Goal: Task Accomplishment & Management: Manage account settings

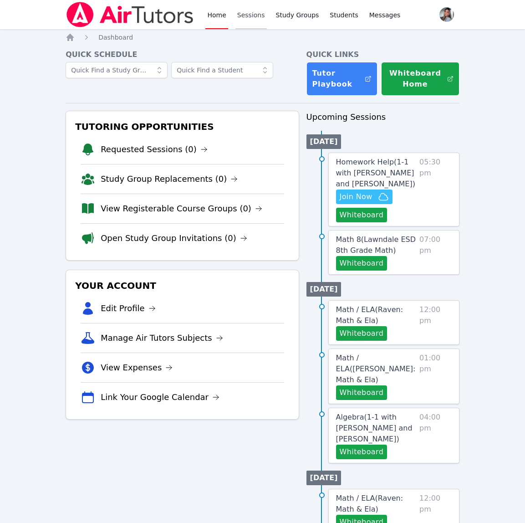
click at [254, 16] on link "Sessions" at bounding box center [250, 14] width 31 height 29
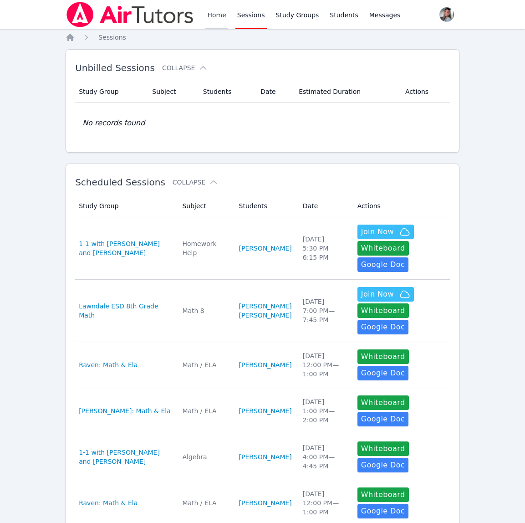
click at [215, 15] on link "Home" at bounding box center [216, 14] width 22 height 29
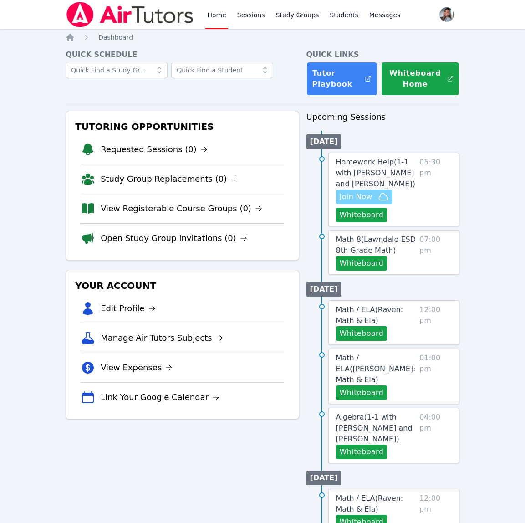
click at [382, 202] on icon "button" at bounding box center [383, 196] width 11 height 11
click at [379, 179] on span "Homework Help ( 1-1 with Alejandra Hernandez and Gabriella Aguilar )" at bounding box center [375, 173] width 79 height 31
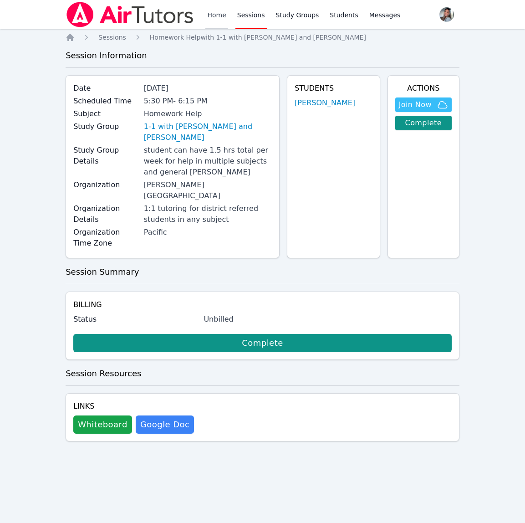
click at [205, 15] on link "Home" at bounding box center [216, 14] width 22 height 29
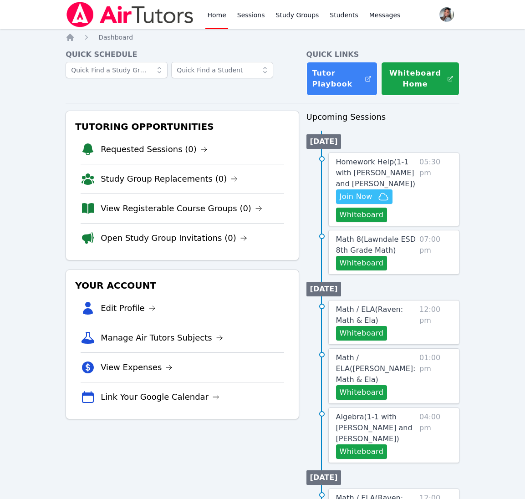
scroll to position [3, 0]
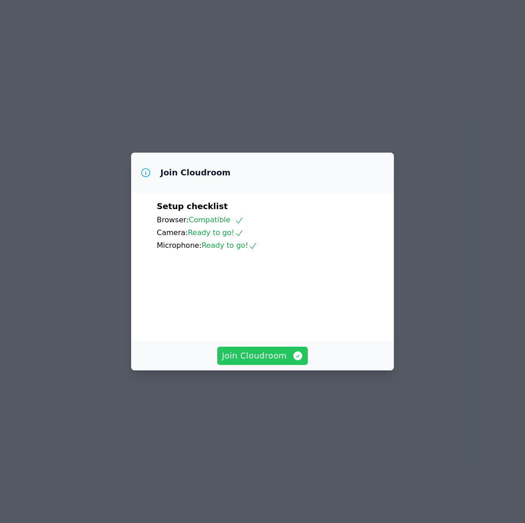
click at [251, 362] on span "Join Cloudroom" at bounding box center [263, 355] width 82 height 13
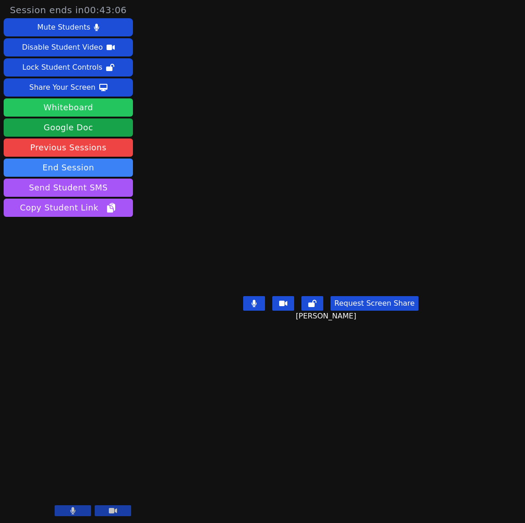
click at [86, 107] on button "Whiteboard" at bounding box center [68, 107] width 129 height 18
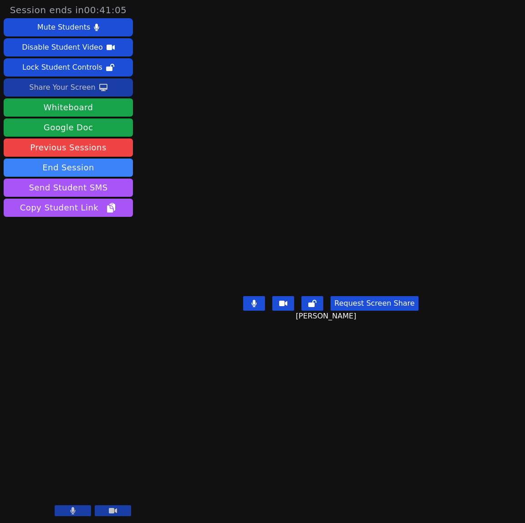
click at [36, 89] on div "Share Your Screen" at bounding box center [62, 87] width 67 height 15
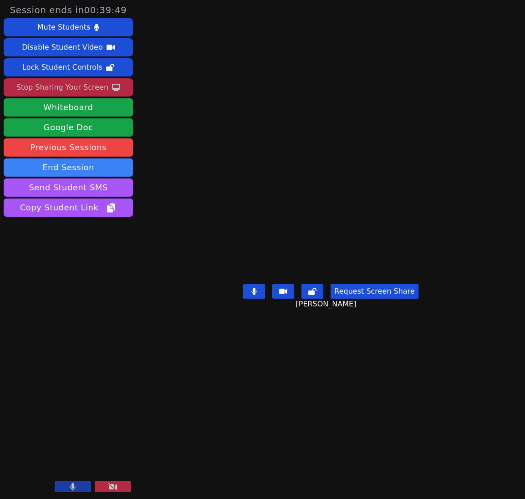
click at [400, 299] on button "Request Screen Share" at bounding box center [374, 291] width 87 height 15
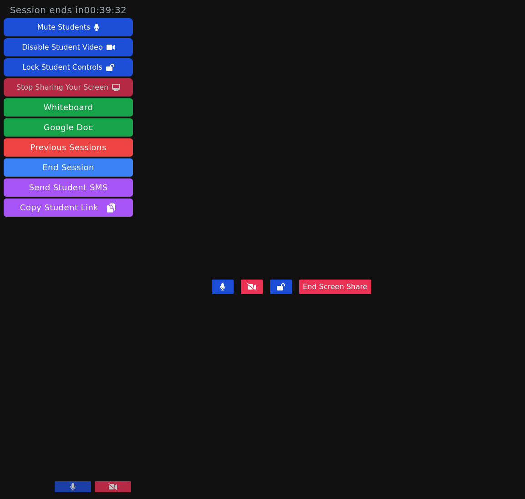
click at [371, 312] on div "End Screen Share" at bounding box center [291, 294] width 159 height 36
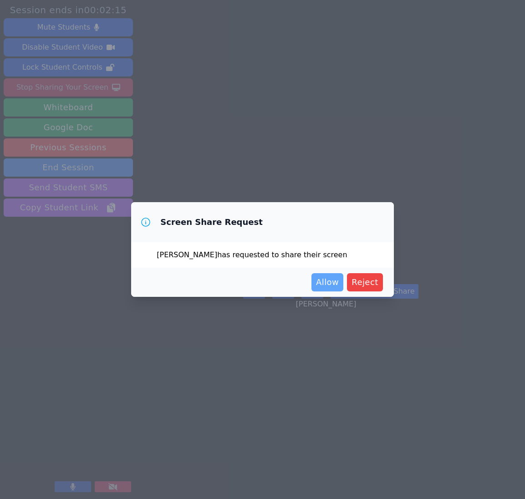
click at [333, 283] on span "Allow" at bounding box center [327, 282] width 23 height 13
drag, startPoint x: 333, startPoint y: 283, endPoint x: 338, endPoint y: 274, distance: 9.8
click at [333, 283] on span "Allow" at bounding box center [327, 282] width 23 height 13
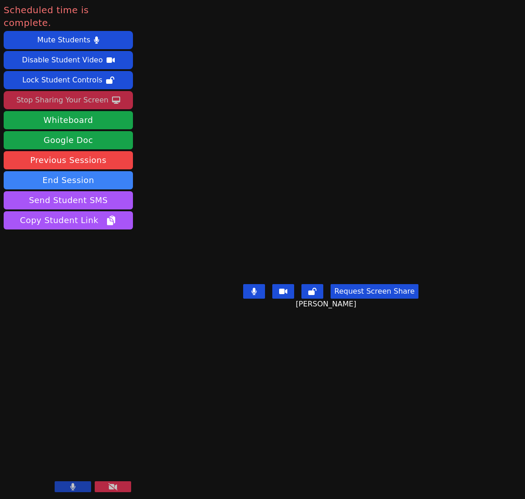
click at [44, 93] on div "Stop Sharing Your Screen" at bounding box center [62, 100] width 92 height 15
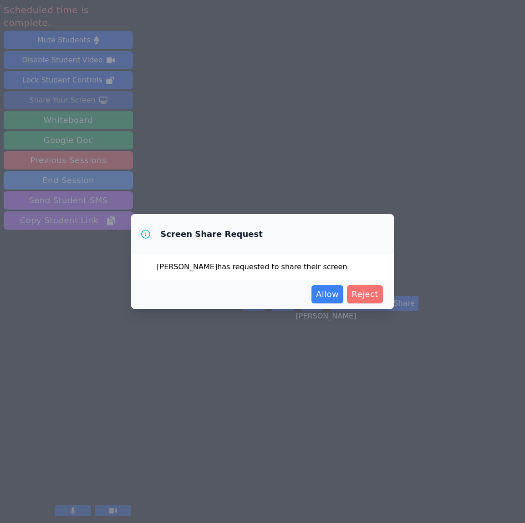
click at [358, 299] on span "Reject" at bounding box center [365, 294] width 27 height 13
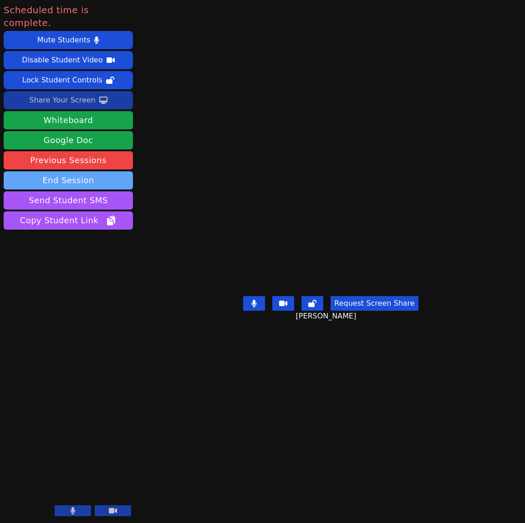
click at [98, 171] on button "End Session" at bounding box center [68, 180] width 129 height 18
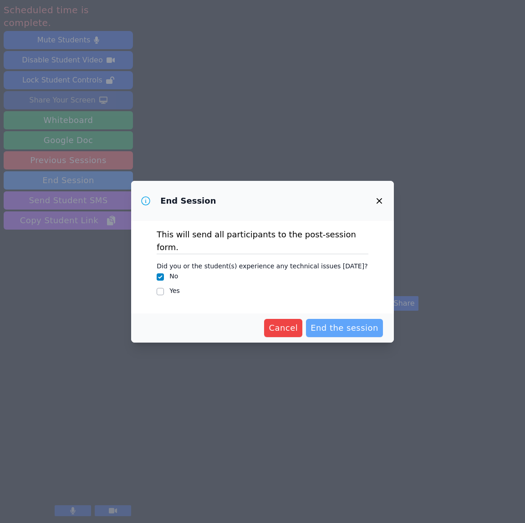
click at [354, 327] on span "End the session" at bounding box center [345, 328] width 68 height 13
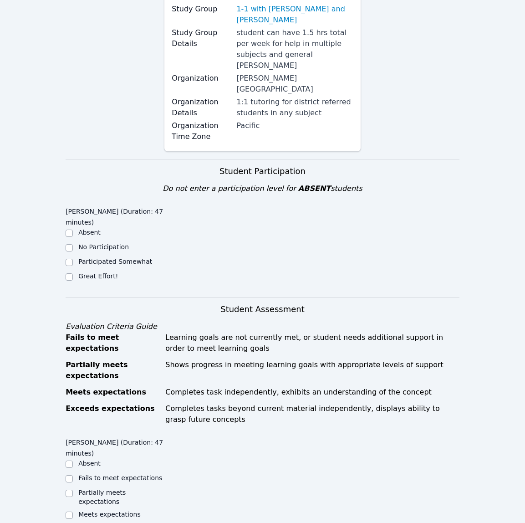
scroll to position [140, 0]
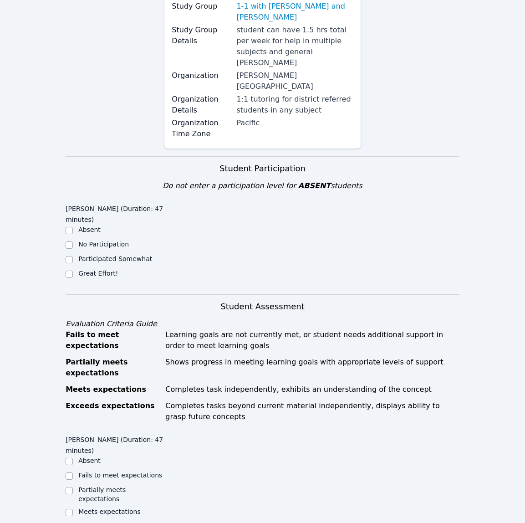
click at [107, 270] on label "Great Effort!" at bounding box center [98, 273] width 40 height 7
click at [73, 271] on input "Great Effort!" at bounding box center [69, 274] width 7 height 7
checkbox input "true"
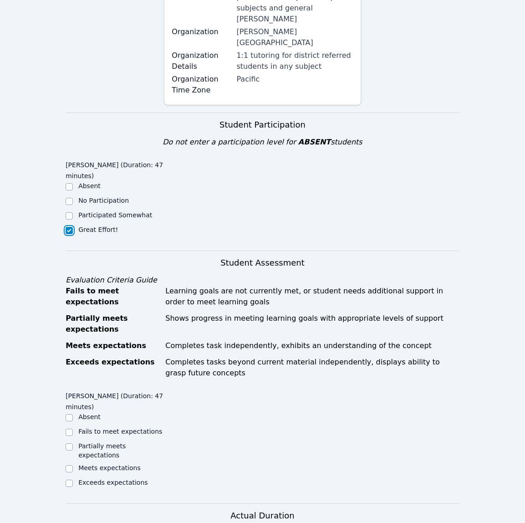
scroll to position [211, 0]
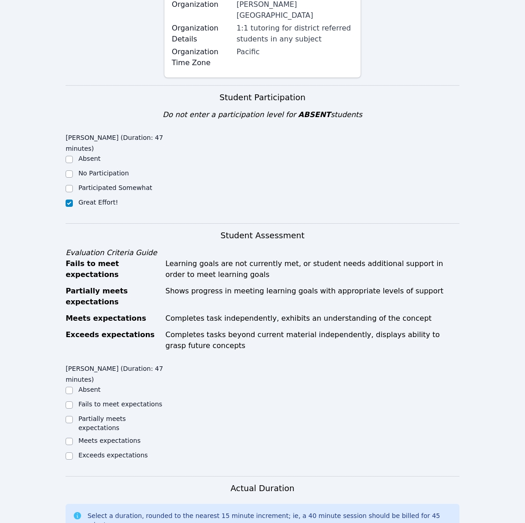
drag, startPoint x: 126, startPoint y: 409, endPoint x: 119, endPoint y: 409, distance: 6.8
click at [126, 437] on label "Meets expectations" at bounding box center [109, 440] width 62 height 7
click at [73, 438] on input "Meets expectations" at bounding box center [69, 441] width 7 height 7
checkbox input "true"
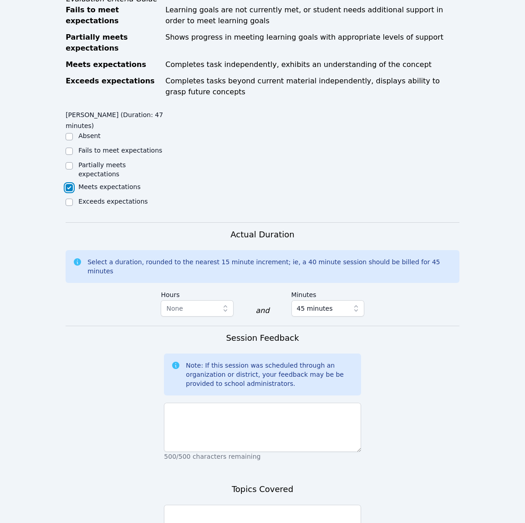
scroll to position [466, 0]
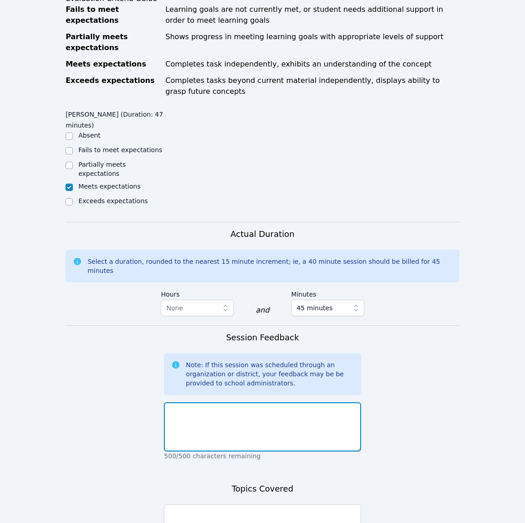
click at [306, 410] on textarea at bounding box center [262, 426] width 197 height 49
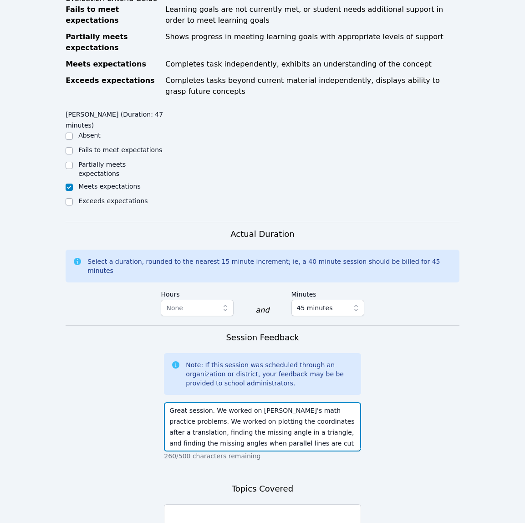
type textarea "Great session. We worked on Alejandra's math practice problems. We worked on pl…"
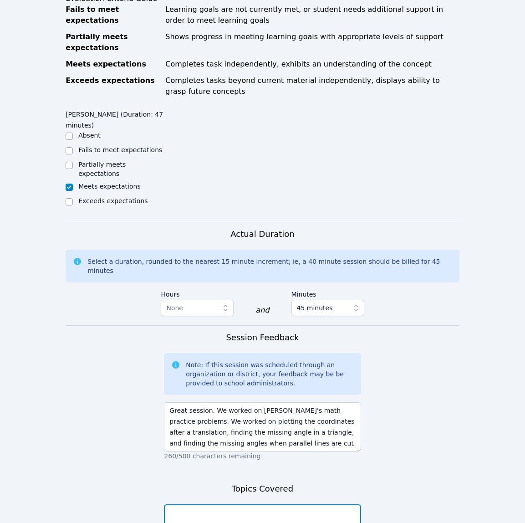
click at [319, 504] on textarea at bounding box center [262, 528] width 197 height 49
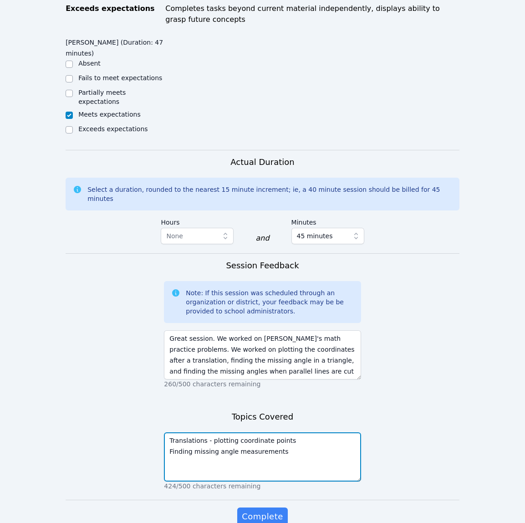
scroll to position [546, 0]
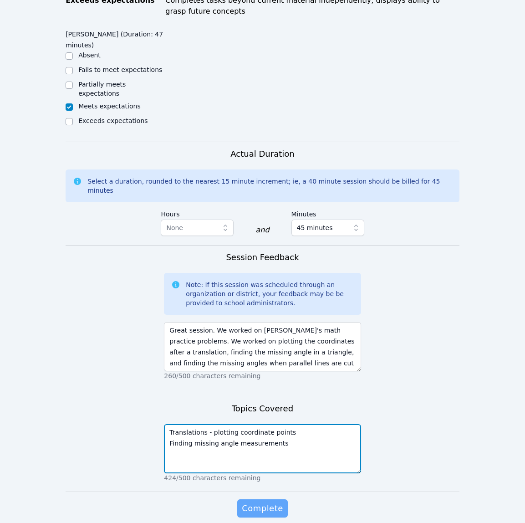
type textarea "Translations - plotting coordinate points Finding missing angle measurements"
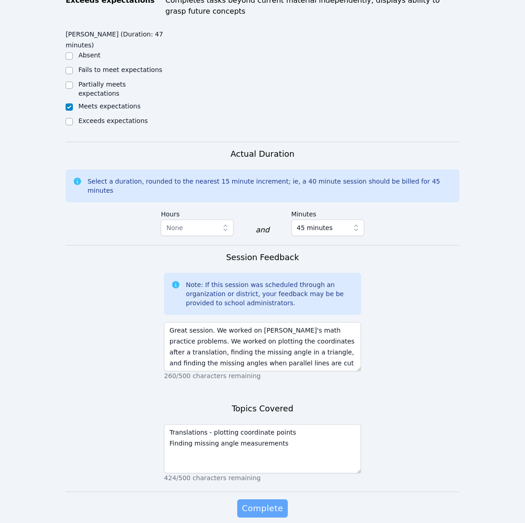
click at [266, 502] on span "Complete" at bounding box center [262, 508] width 41 height 13
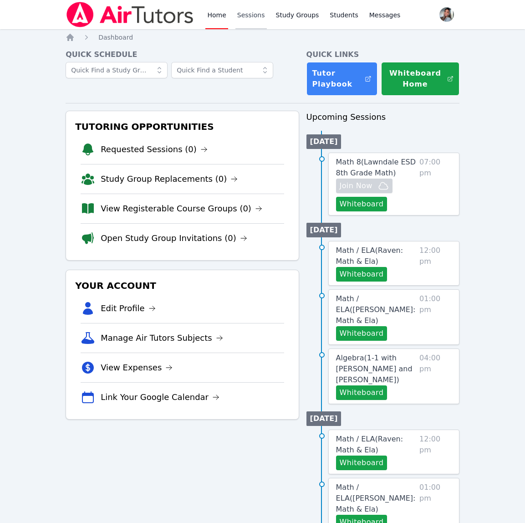
click at [245, 15] on link "Sessions" at bounding box center [250, 14] width 31 height 29
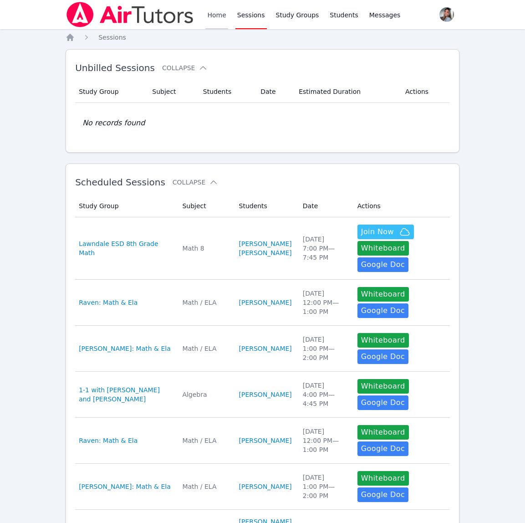
click at [220, 19] on link "Home" at bounding box center [216, 14] width 22 height 29
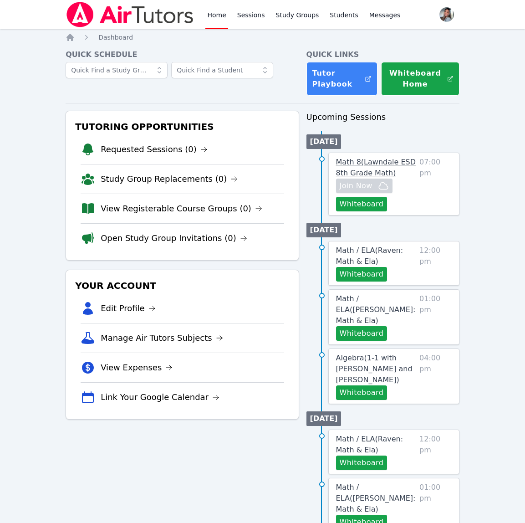
click at [377, 165] on span "Math 8 ( Lawndale ESD 8th Grade Math )" at bounding box center [376, 168] width 80 height 20
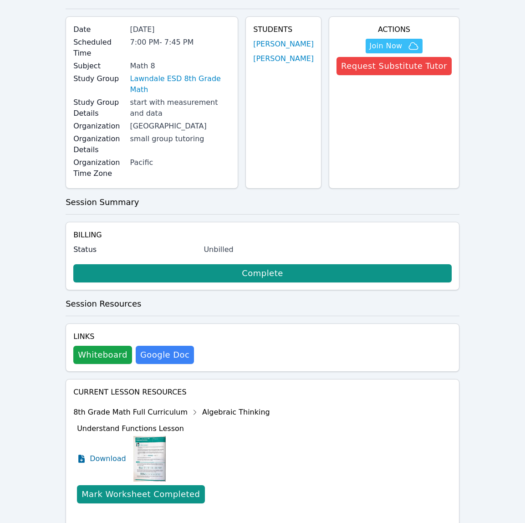
scroll to position [116, 0]
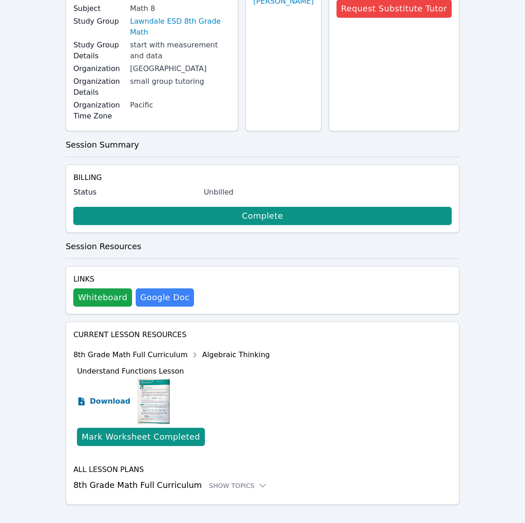
click at [97, 396] on span "Download" at bounding box center [110, 401] width 41 height 11
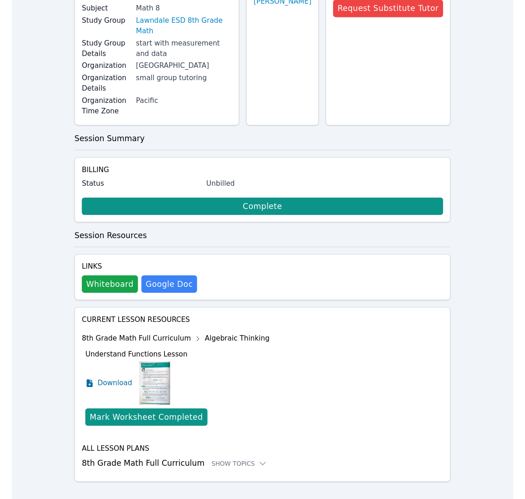
scroll to position [0, 0]
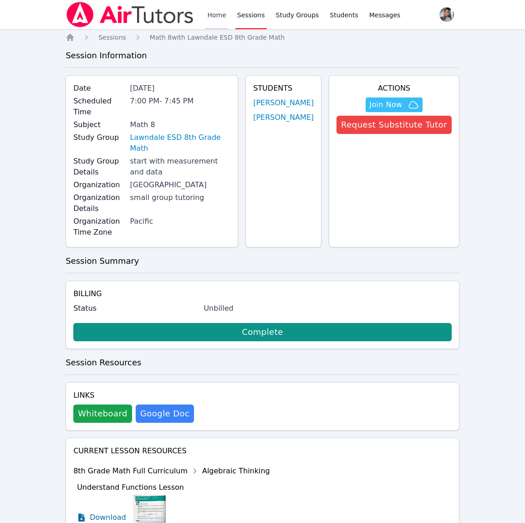
click at [216, 15] on link "Home" at bounding box center [216, 14] width 22 height 29
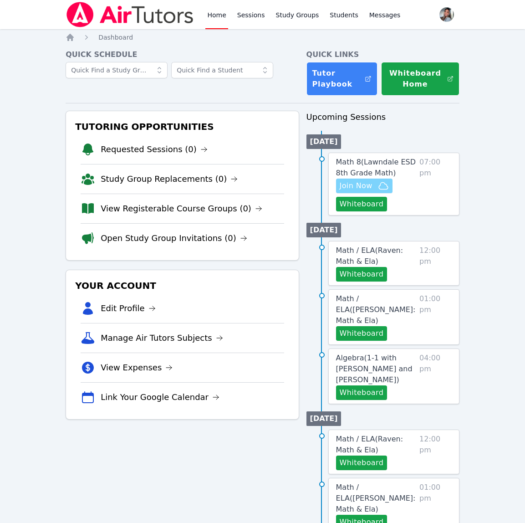
click at [362, 187] on span "Join Now" at bounding box center [356, 185] width 33 height 11
click at [286, 13] on link "Study Groups" at bounding box center [297, 14] width 47 height 29
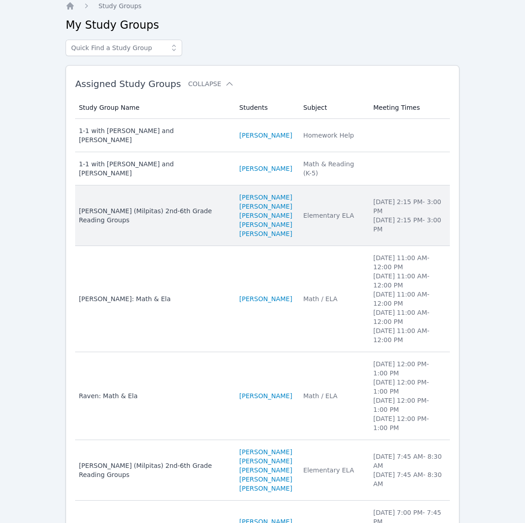
scroll to position [41, 0]
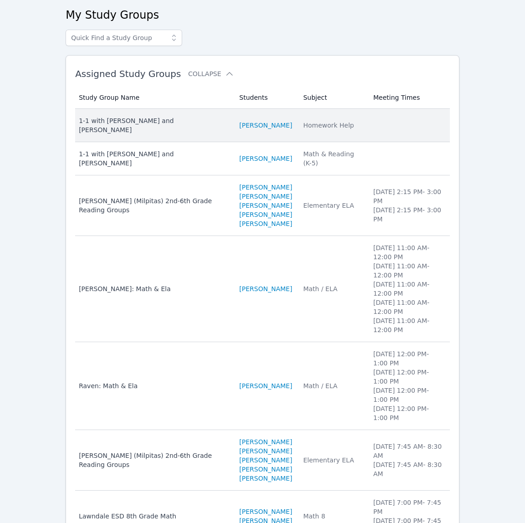
click at [341, 119] on td "Subject Homework Help" at bounding box center [333, 125] width 70 height 33
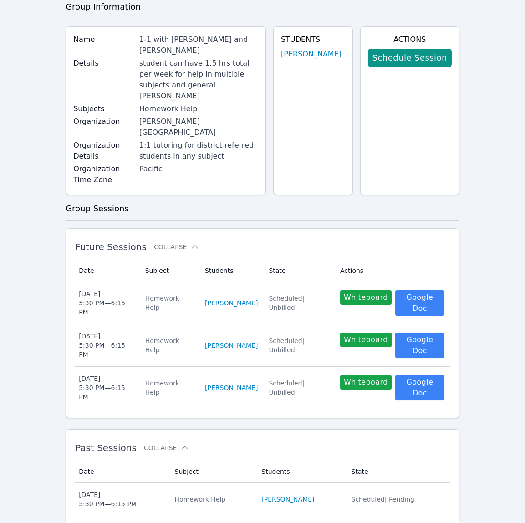
scroll to position [52, 0]
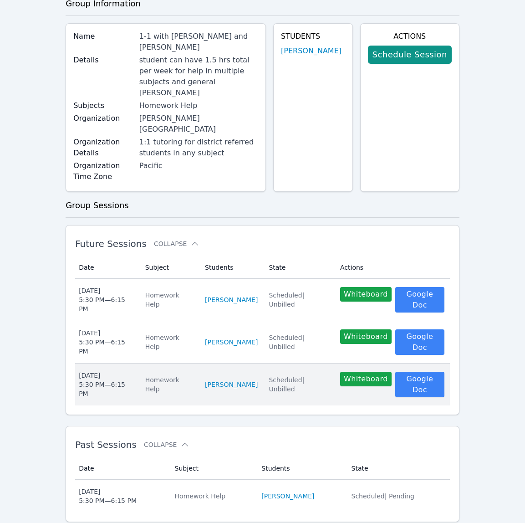
click at [280, 378] on td "State Scheduled | Unbilled" at bounding box center [299, 384] width 72 height 42
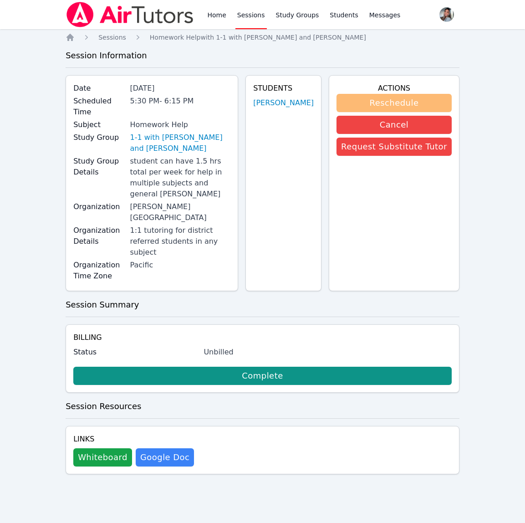
click at [374, 107] on button "Reschedule" at bounding box center [394, 103] width 115 height 18
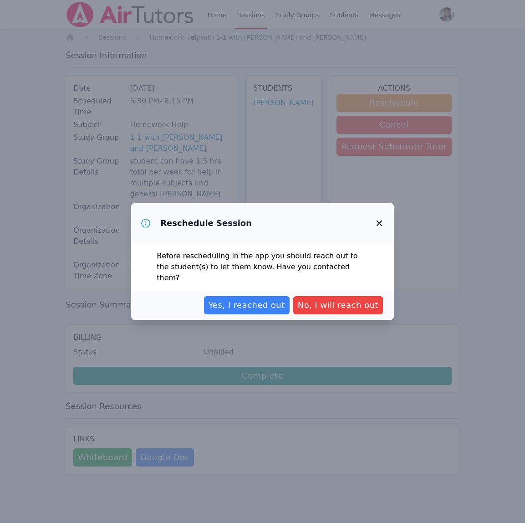
click at [235, 299] on span "Yes, I reached out" at bounding box center [247, 305] width 77 height 13
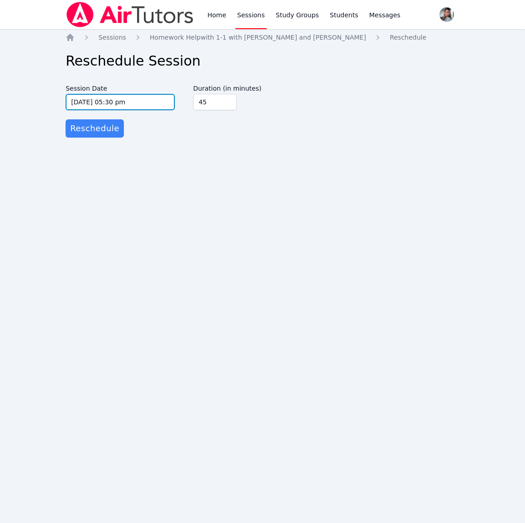
click at [161, 105] on input "10/15/2025 05:30 pm" at bounding box center [120, 102] width 109 height 16
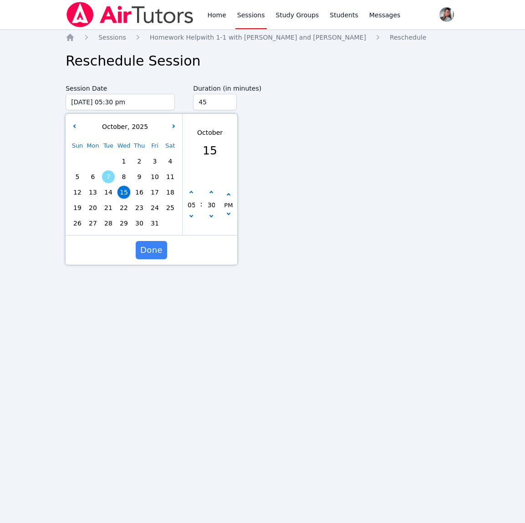
click at [110, 194] on span "14" at bounding box center [108, 192] width 13 height 13
type input "10/14/2025 05:30 pm"
click at [147, 252] on span "Done" at bounding box center [151, 250] width 22 height 13
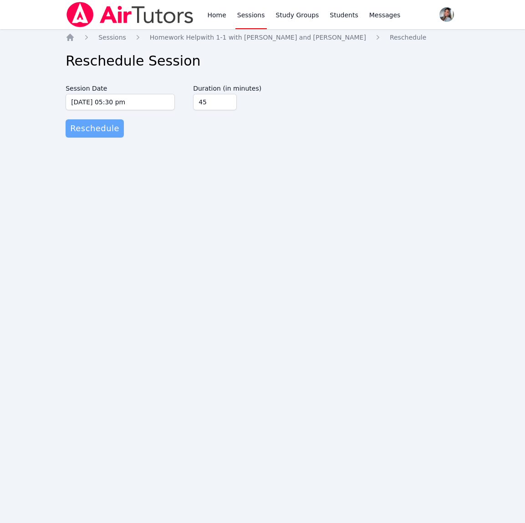
click at [76, 133] on span "Reschedule" at bounding box center [94, 128] width 49 height 13
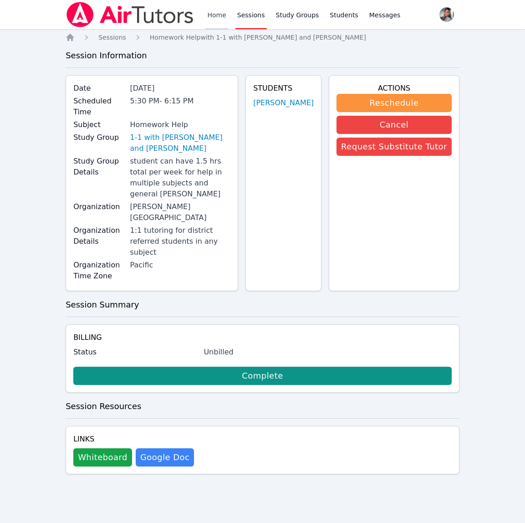
click at [207, 12] on link "Home" at bounding box center [216, 14] width 22 height 29
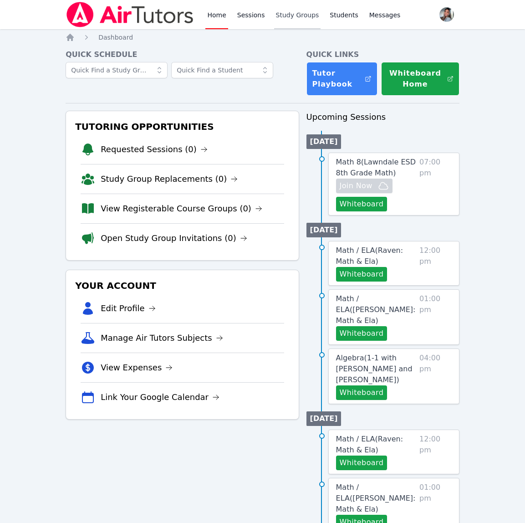
click at [289, 13] on link "Study Groups" at bounding box center [297, 14] width 47 height 29
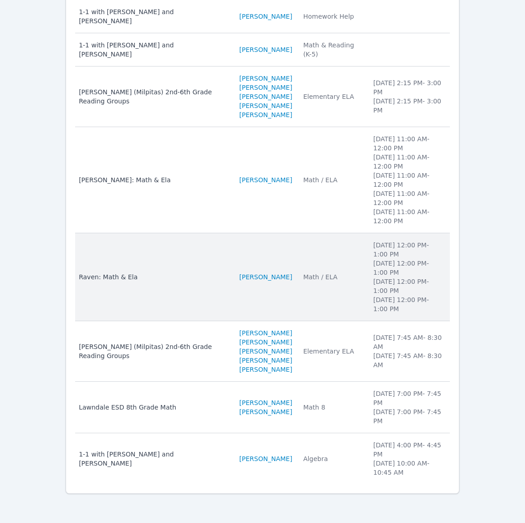
scroll to position [178, 0]
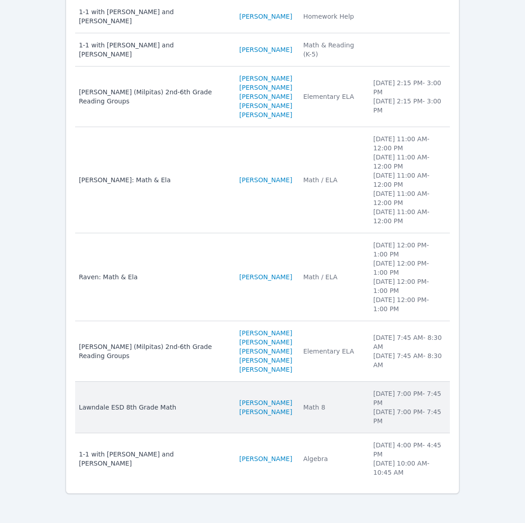
click at [353, 421] on td "Subject Math 8" at bounding box center [333, 407] width 70 height 51
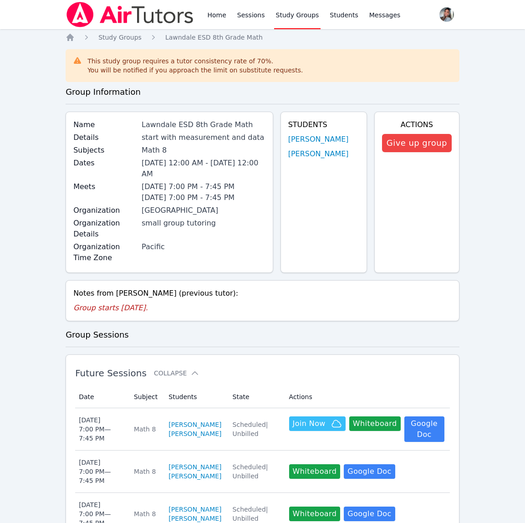
scroll to position [5, 0]
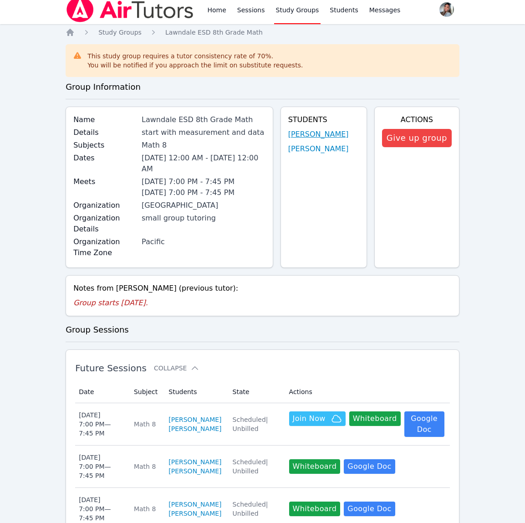
click at [331, 133] on link "[PERSON_NAME]" at bounding box center [318, 134] width 61 height 11
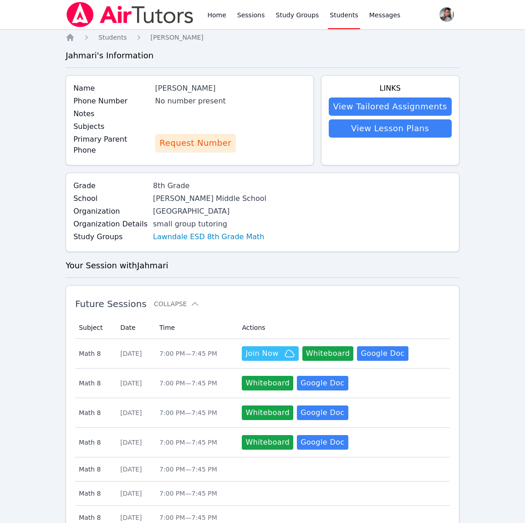
scroll to position [2, 0]
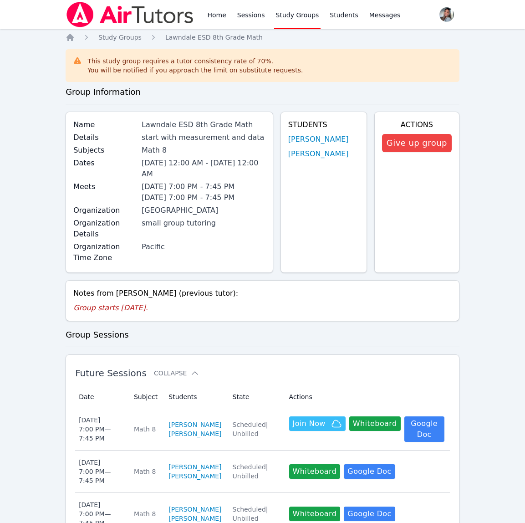
click at [289, 7] on link "Study Groups" at bounding box center [297, 14] width 47 height 29
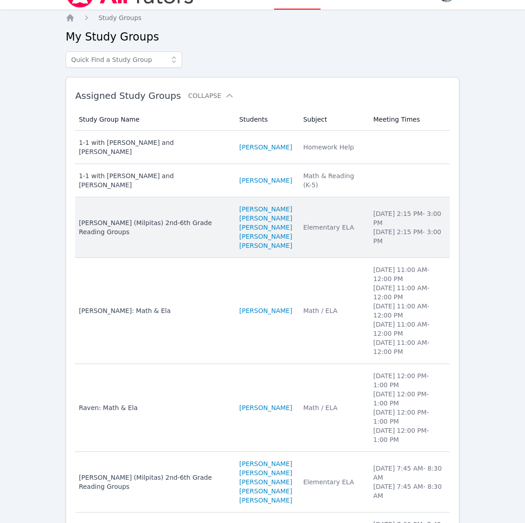
scroll to position [25, 0]
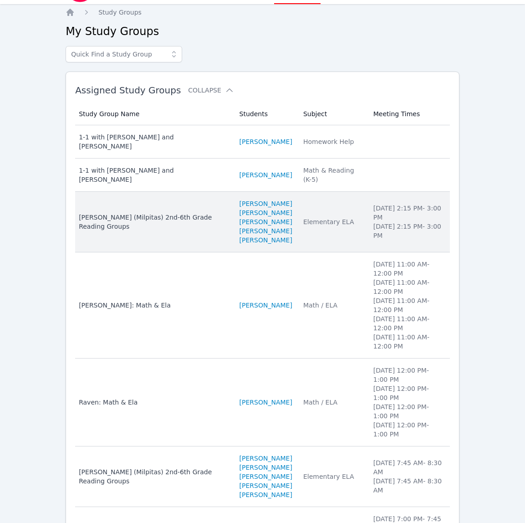
click at [319, 226] on div "Elementary ELA" at bounding box center [332, 221] width 59 height 9
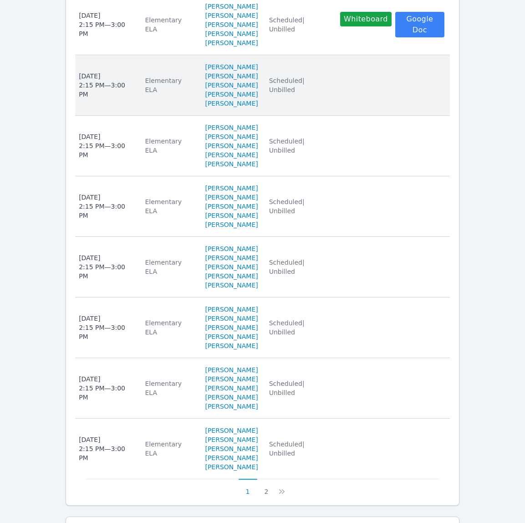
scroll to position [698, 0]
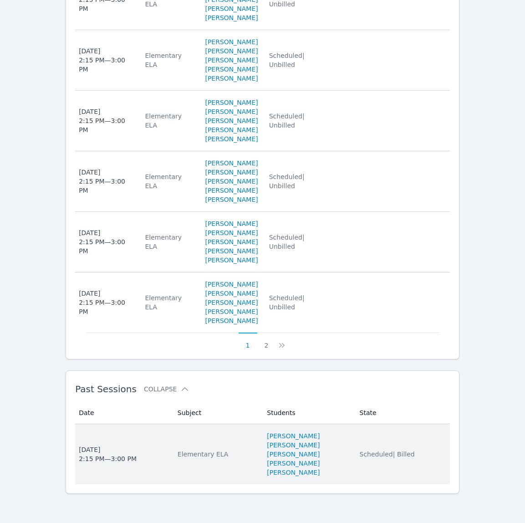
click at [381, 473] on td "State Scheduled | Billed" at bounding box center [402, 454] width 96 height 60
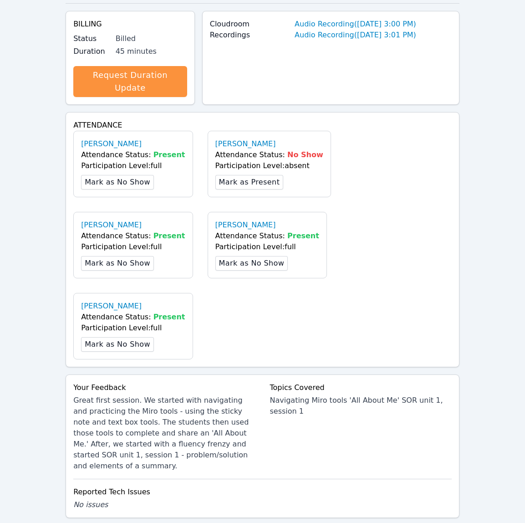
scroll to position [224, 0]
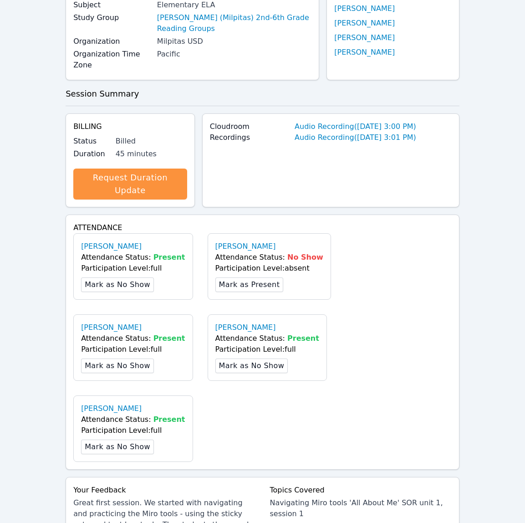
scroll to position [0, 0]
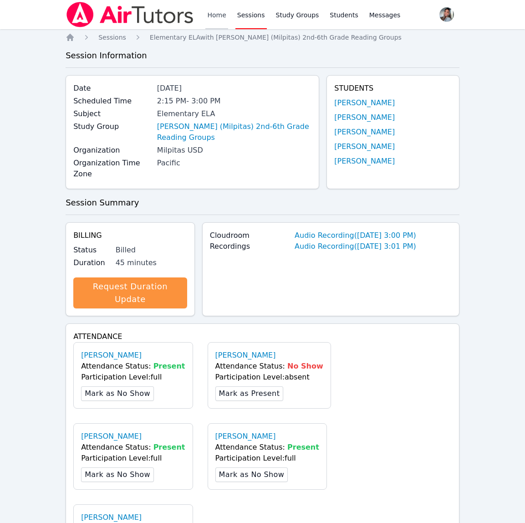
click at [215, 16] on link "Home" at bounding box center [216, 14] width 22 height 29
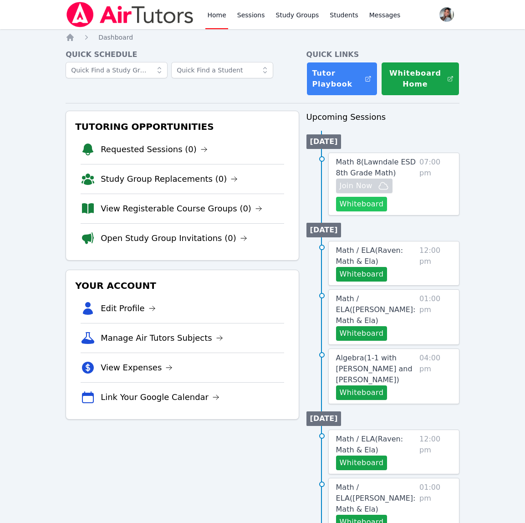
click at [353, 210] on button "Whiteboard" at bounding box center [361, 204] width 51 height 15
click at [259, 20] on link "Sessions" at bounding box center [250, 14] width 31 height 29
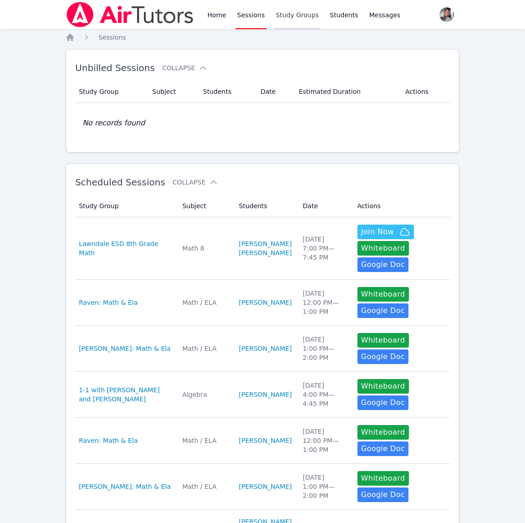
click at [300, 17] on link "Study Groups" at bounding box center [297, 14] width 47 height 29
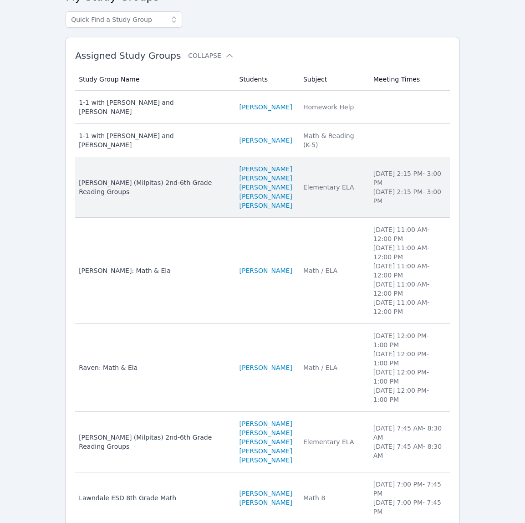
scroll to position [61, 0]
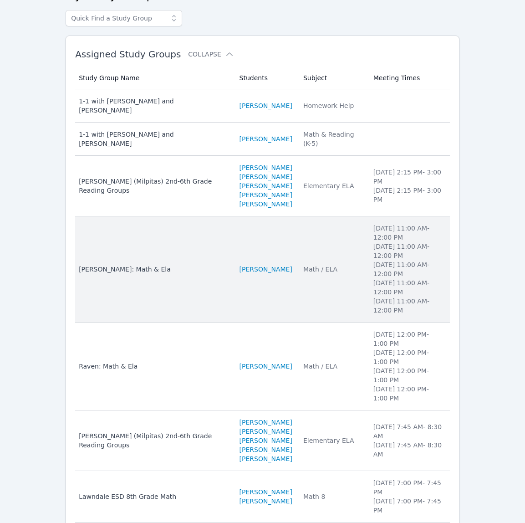
click at [345, 288] on td "Subject Math / ELA" at bounding box center [333, 269] width 70 height 106
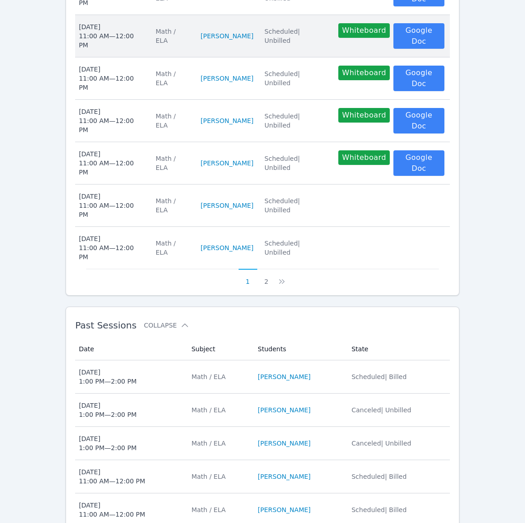
scroll to position [589, 0]
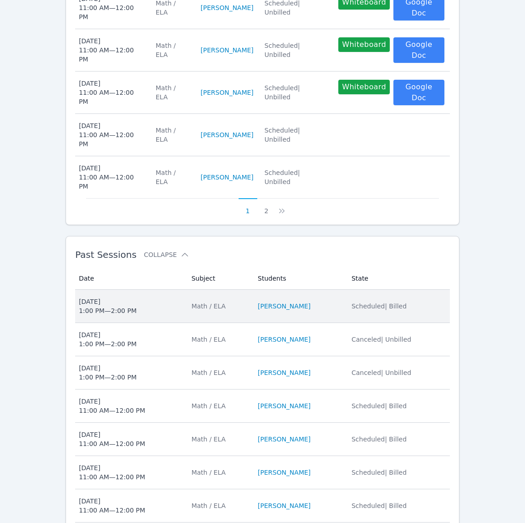
click at [327, 290] on td "Students SACARIANA CHARLEY" at bounding box center [299, 306] width 94 height 33
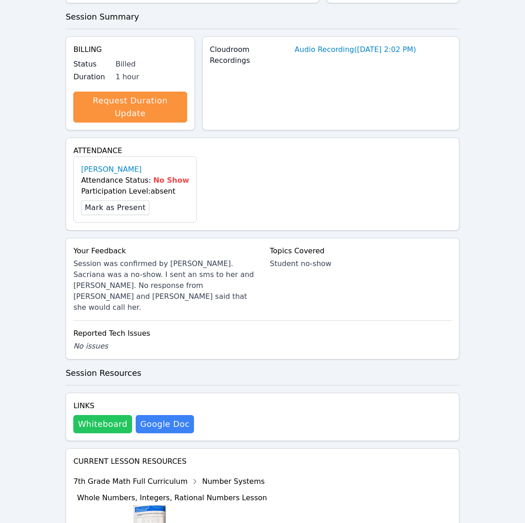
scroll to position [214, 0]
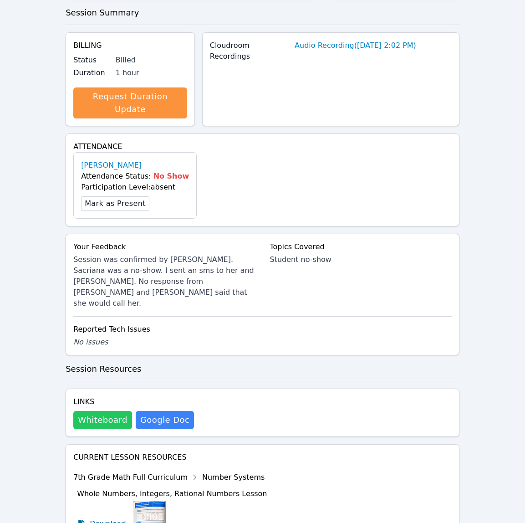
click at [97, 411] on button "Whiteboard" at bounding box center [102, 420] width 59 height 18
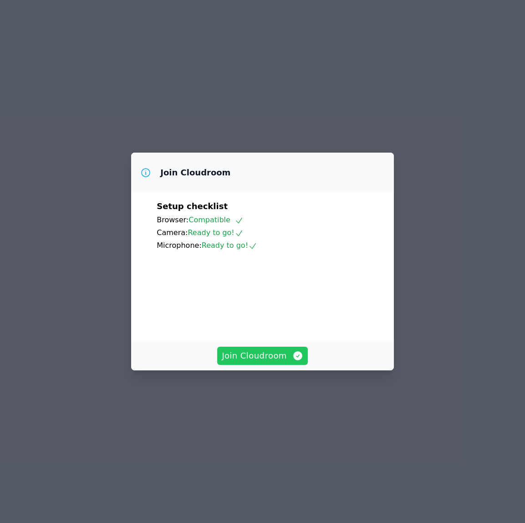
click at [285, 365] on button "Join Cloudroom" at bounding box center [262, 356] width 91 height 18
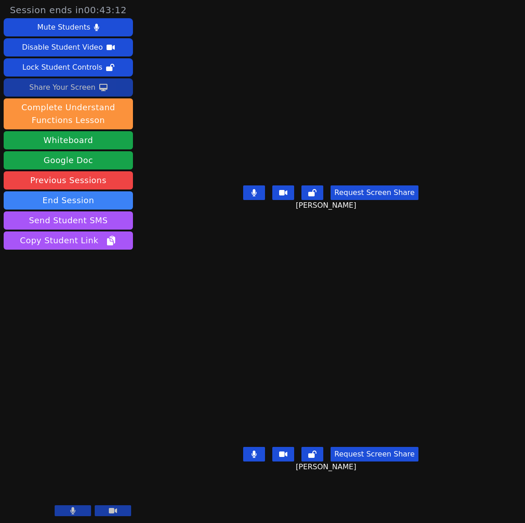
click at [53, 83] on div "Share Your Screen" at bounding box center [62, 87] width 67 height 15
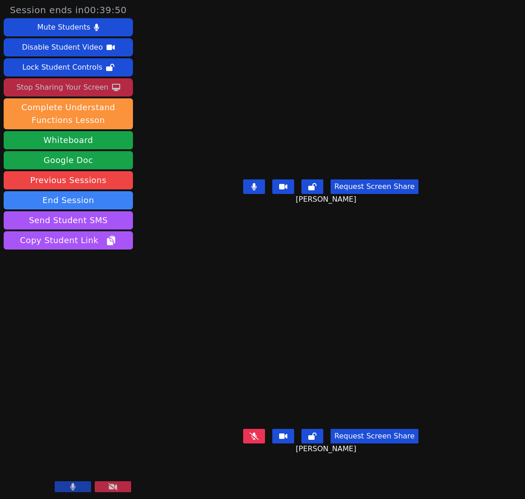
click at [382, 194] on button "Request Screen Share" at bounding box center [374, 186] width 87 height 15
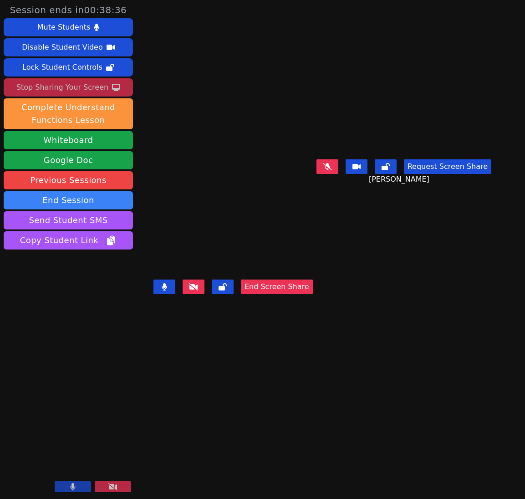
click at [275, 294] on button "End Screen Share" at bounding box center [277, 287] width 72 height 15
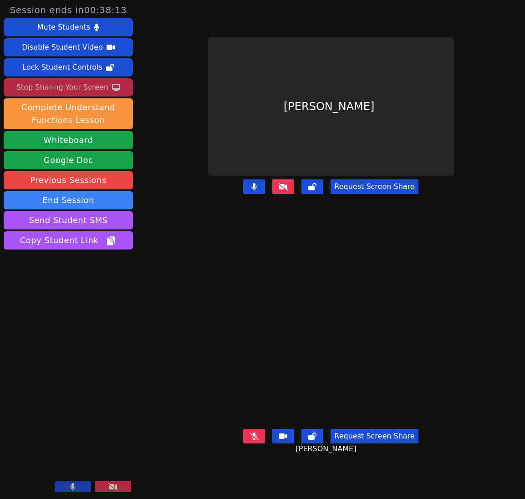
click at [288, 190] on icon at bounding box center [283, 186] width 9 height 7
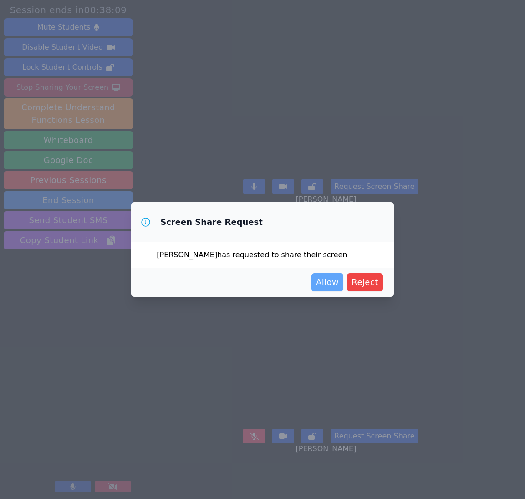
click at [327, 287] on span "Allow" at bounding box center [327, 282] width 23 height 13
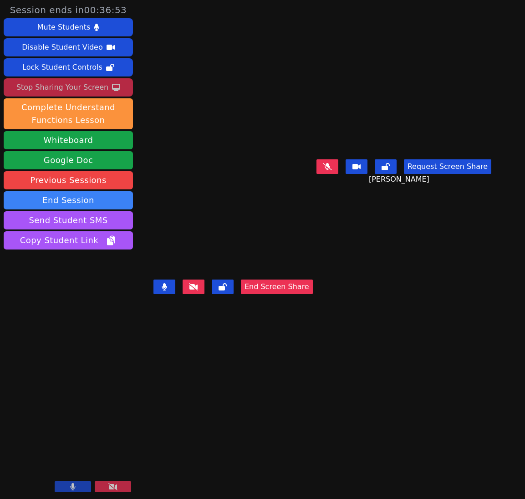
click at [311, 294] on button "End Screen Share" at bounding box center [277, 287] width 72 height 15
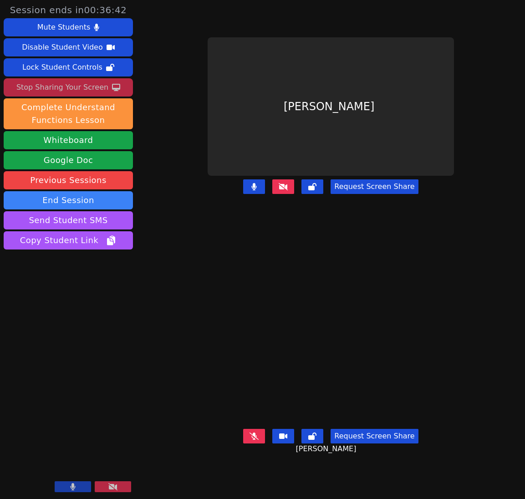
click at [287, 190] on icon at bounding box center [283, 186] width 9 height 7
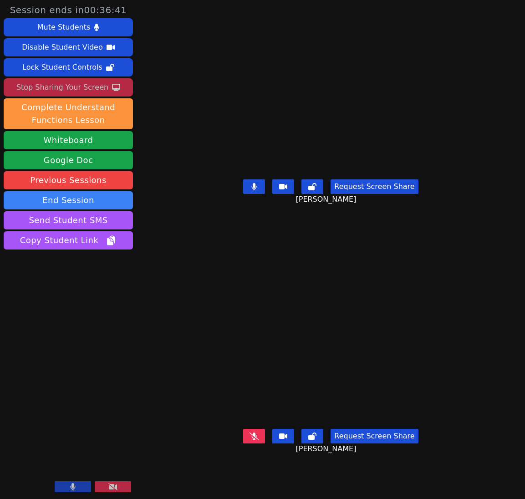
click at [257, 190] on icon at bounding box center [254, 186] width 5 height 7
click at [101, 85] on div "Stop Sharing Your Screen" at bounding box center [62, 87] width 92 height 15
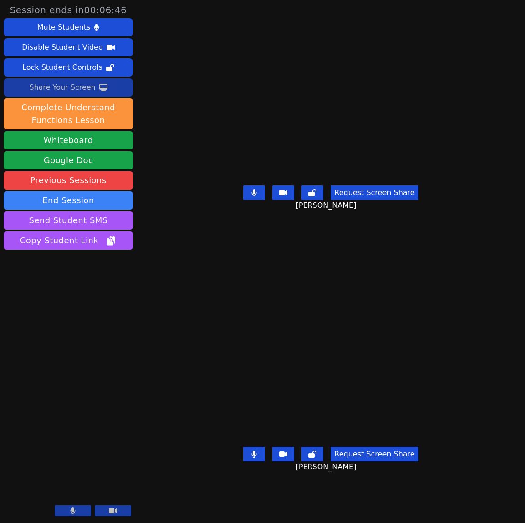
click at [58, 86] on div "Share Your Screen" at bounding box center [62, 87] width 67 height 15
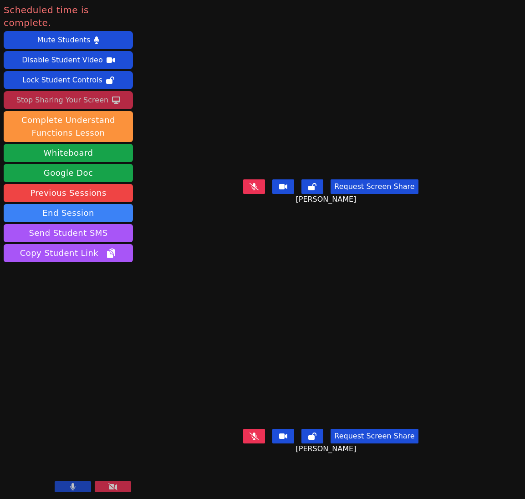
click at [49, 93] on div "Stop Sharing Your Screen" at bounding box center [62, 100] width 92 height 15
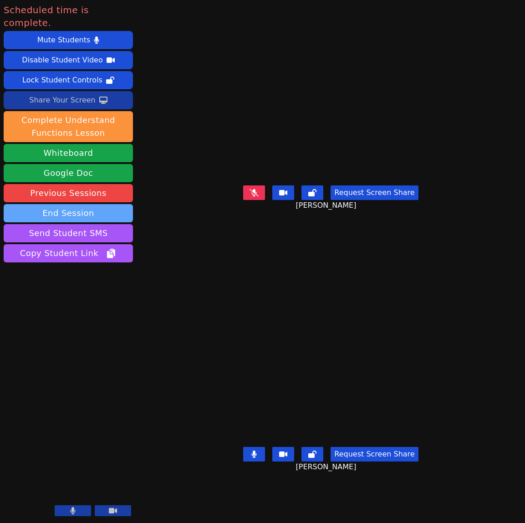
click at [20, 204] on button "End Session" at bounding box center [68, 213] width 129 height 18
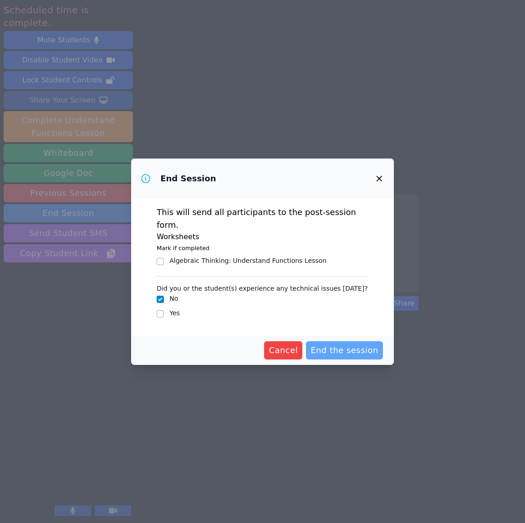
click at [328, 344] on span "End the session" at bounding box center [345, 350] width 68 height 13
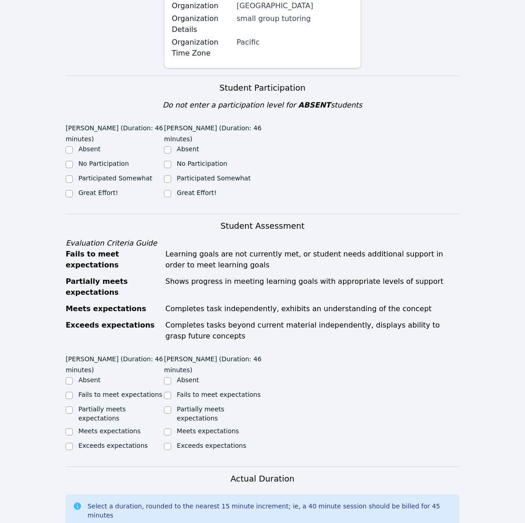
scroll to position [189, 0]
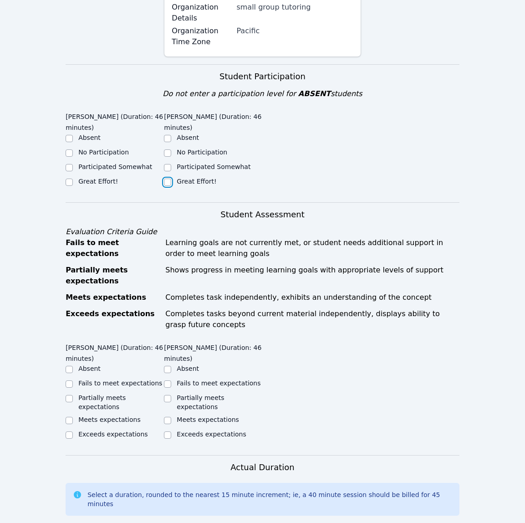
click at [169, 186] on input "Great Effort!" at bounding box center [167, 182] width 7 height 7
checkbox input "true"
click at [67, 186] on input "Great Effort!" at bounding box center [69, 182] width 7 height 7
checkbox input "true"
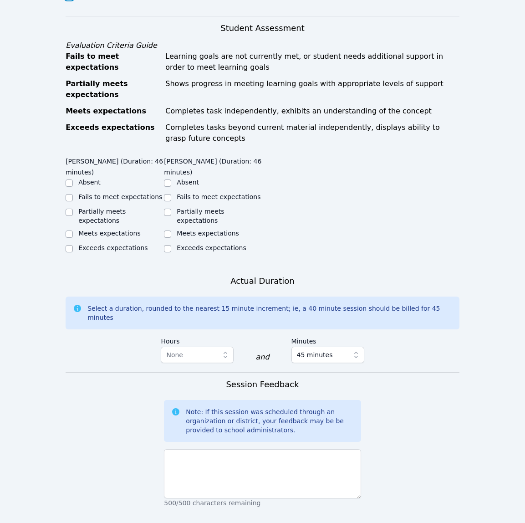
scroll to position [380, 0]
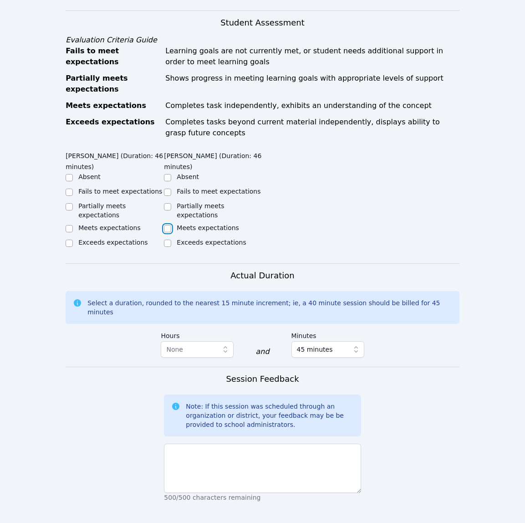
drag, startPoint x: 168, startPoint y: 232, endPoint x: 149, endPoint y: 236, distance: 19.0
click at [168, 232] on input "Meets expectations" at bounding box center [167, 228] width 7 height 7
checkbox input "true"
drag, startPoint x: 67, startPoint y: 234, endPoint x: 72, endPoint y: 237, distance: 5.3
click at [67, 232] on input "Meets expectations" at bounding box center [69, 228] width 7 height 7
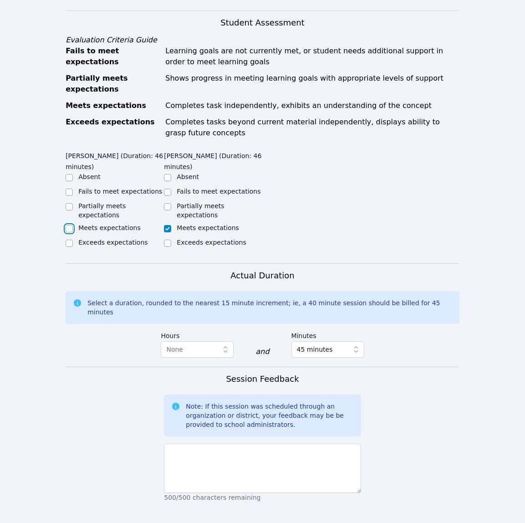
checkbox input "true"
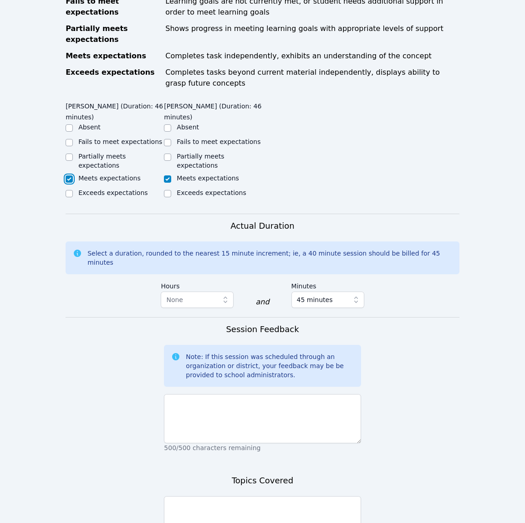
scroll to position [430, 0]
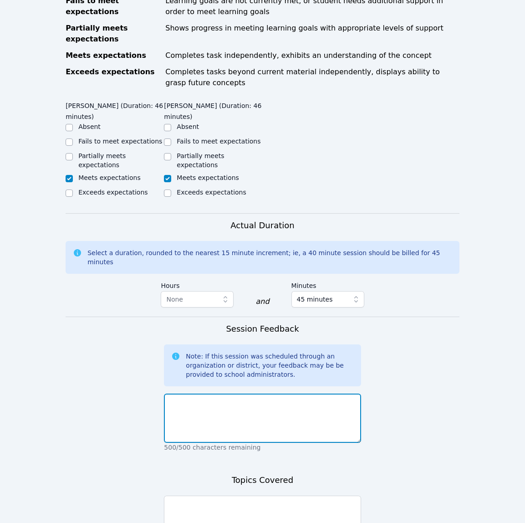
click at [303, 396] on textarea at bounding box center [262, 418] width 197 height 49
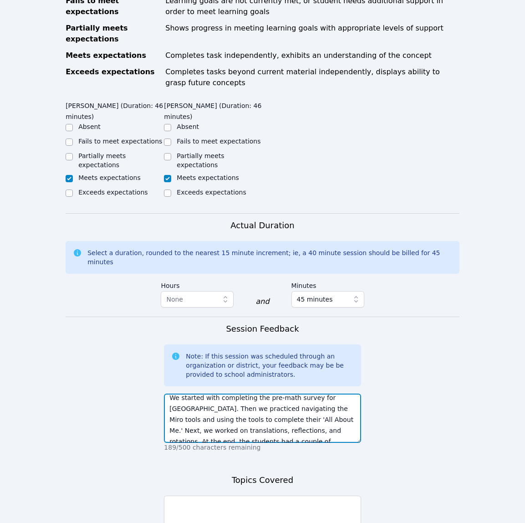
scroll to position [6, 0]
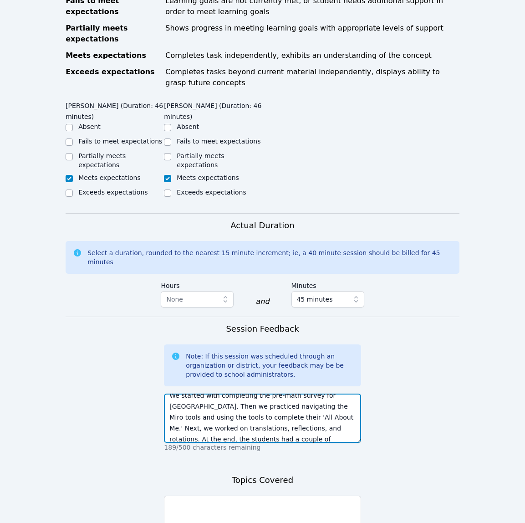
click at [211, 394] on textarea "We started with completing the pre-math survey for Lawndale. Then we practiced …" at bounding box center [262, 418] width 197 height 49
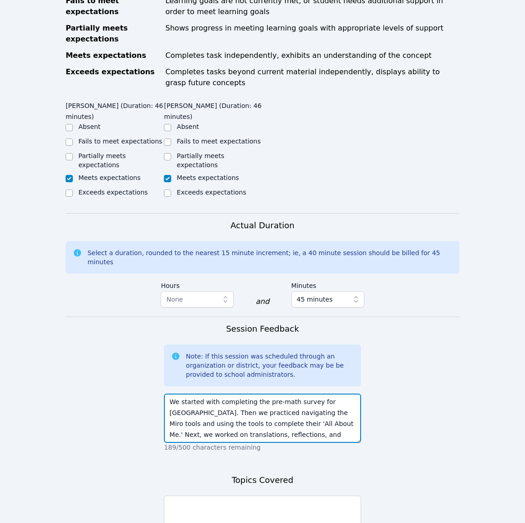
click at [206, 397] on textarea "We started with completing the pre-math survey for Lawndale. Then we practiced …" at bounding box center [262, 418] width 197 height 49
click at [212, 397] on textarea "We started with completing the pre-math survey for Lawndale. Then we practiced …" at bounding box center [262, 418] width 197 height 49
type textarea "We started by completing the pre-math survey for Lawndale. Then we practiced na…"
click at [426, 409] on form "Student Participation Do not enter a participation level for ABSENT students Ja…" at bounding box center [263, 214] width 394 height 785
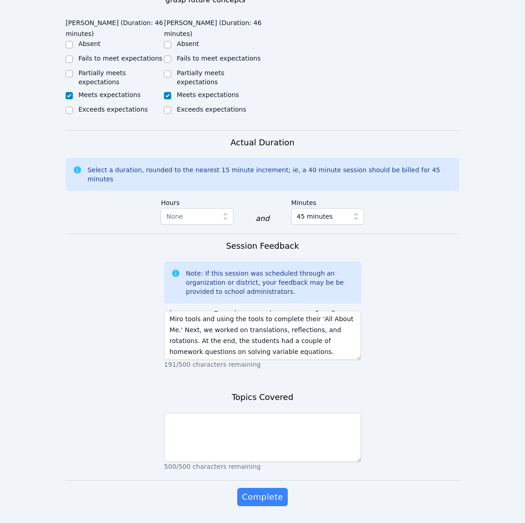
scroll to position [535, 0]
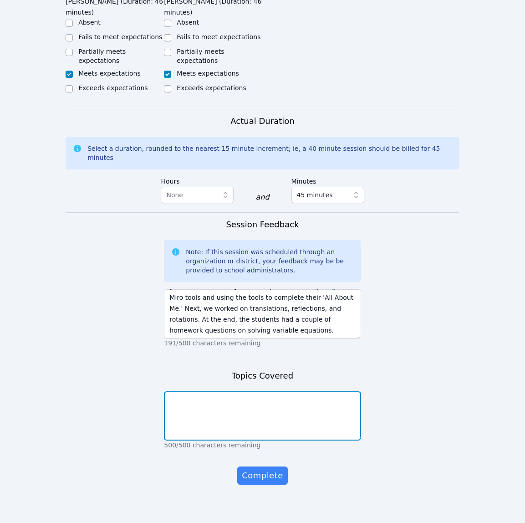
click at [316, 395] on textarea at bounding box center [262, 415] width 197 height 49
click at [168, 394] on textarea "Navigating Miro tools" at bounding box center [262, 415] width 197 height 49
click at [179, 393] on textarea "Navigating Miro tools" at bounding box center [262, 415] width 197 height 49
click at [275, 415] on textarea "Lawndale pre-math survey Navigating Miro tools" at bounding box center [262, 415] width 197 height 49
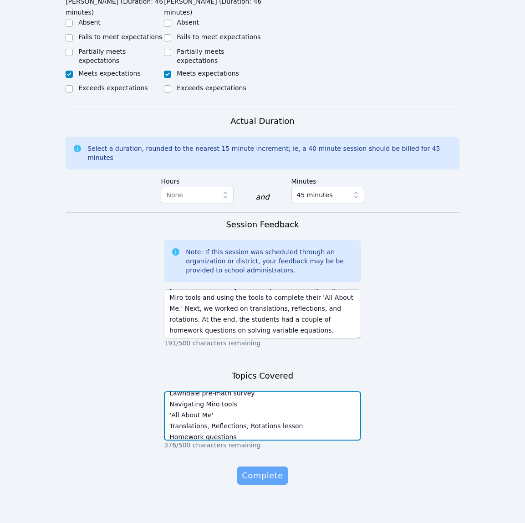
type textarea "Lawndale pre-math survey Navigating Miro tools 'All About Me' Translations, Ref…"
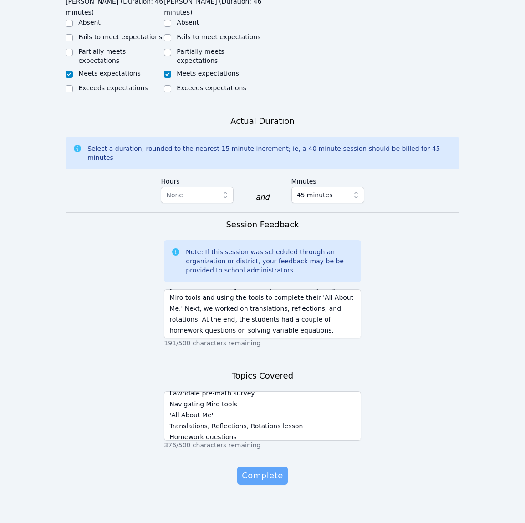
click at [261, 471] on span "Complete" at bounding box center [262, 475] width 41 height 13
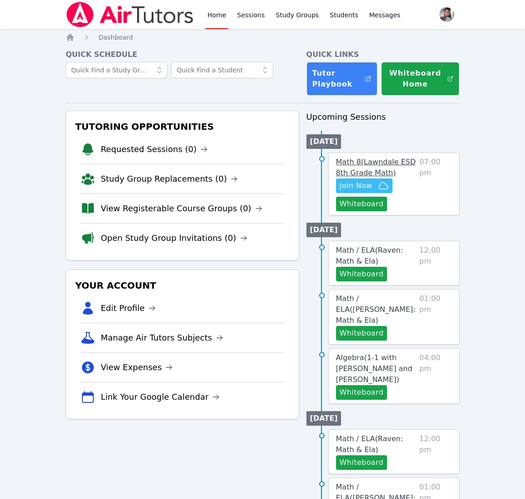
click at [370, 160] on span "Math 8 ( Lawndale ESD 8th Grade Math )" at bounding box center [376, 168] width 80 height 20
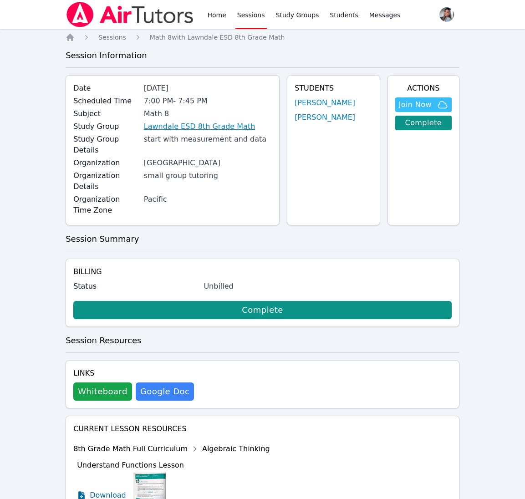
click at [179, 128] on link "Lawndale ESD 8th Grade Math" at bounding box center [200, 126] width 112 height 11
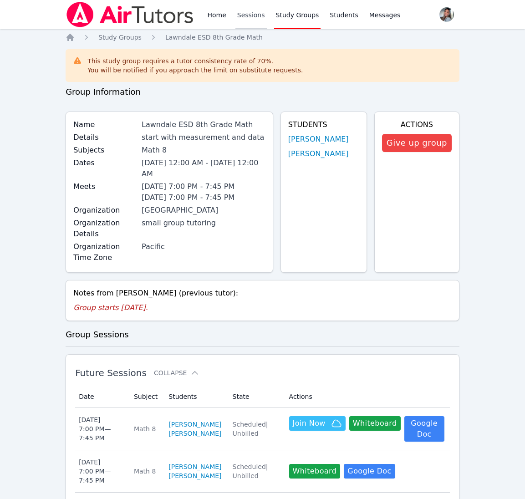
click at [255, 17] on link "Sessions" at bounding box center [250, 14] width 31 height 29
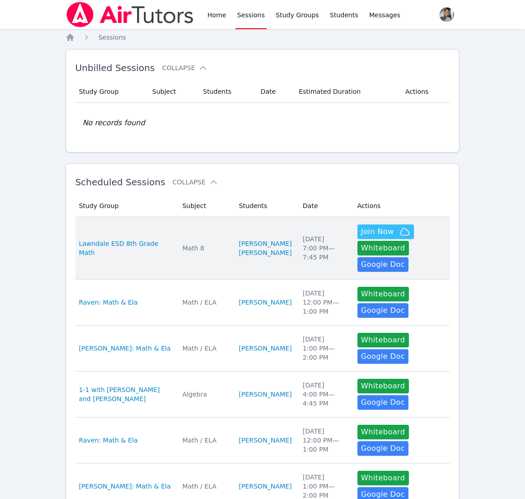
click at [271, 234] on td "Students [PERSON_NAME] [PERSON_NAME]" at bounding box center [266, 248] width 64 height 62
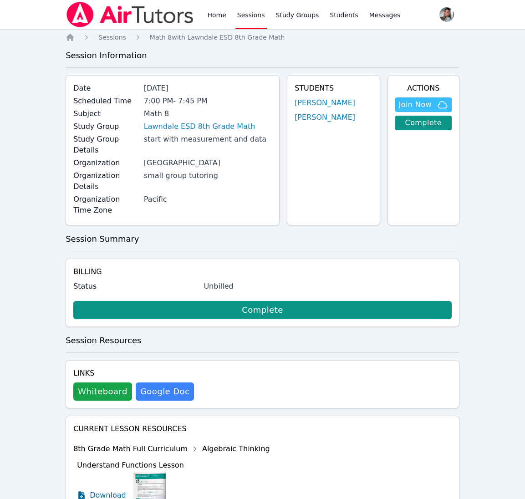
scroll to position [129, 0]
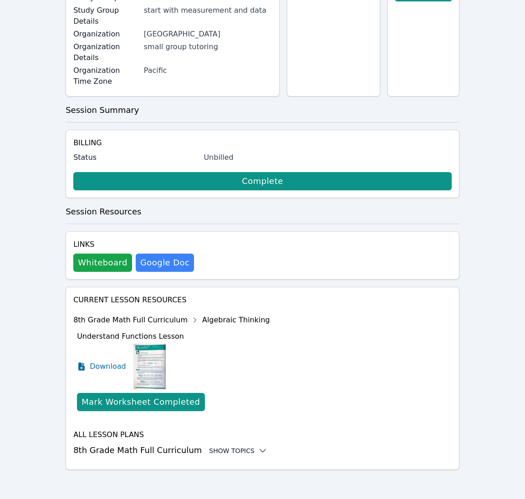
click at [210, 449] on div "Show Topics" at bounding box center [238, 450] width 58 height 9
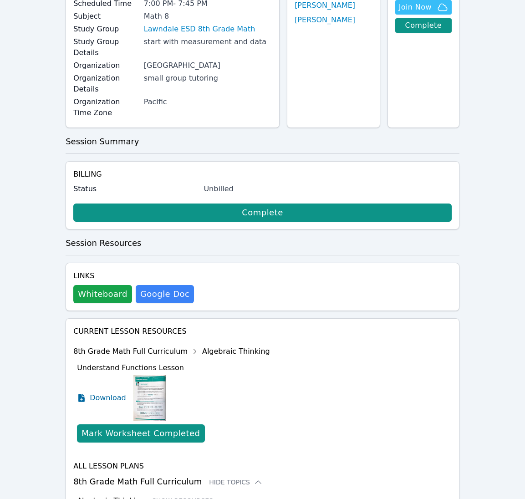
scroll to position [204, 0]
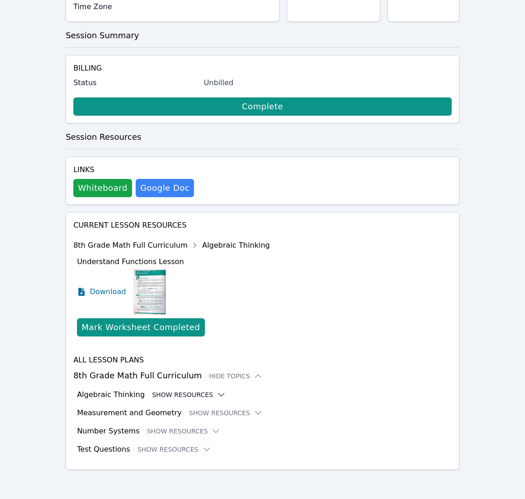
click at [181, 394] on button "Show Resources" at bounding box center [189, 394] width 74 height 9
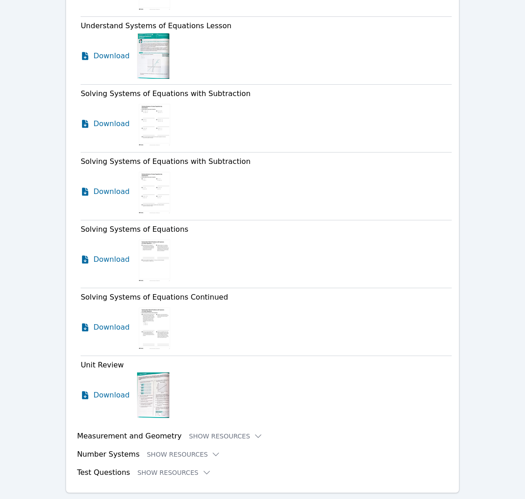
scroll to position [1975, 0]
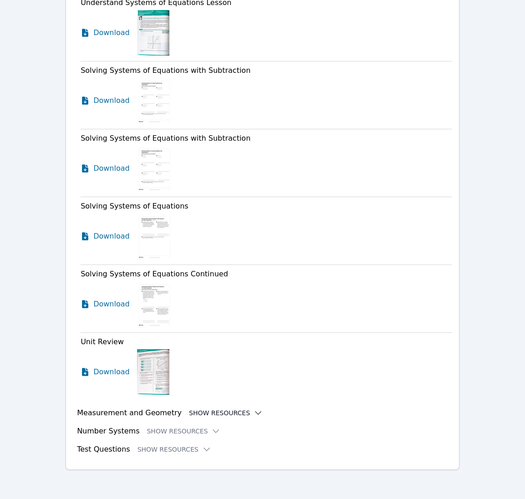
click at [206, 415] on button "Show Resources" at bounding box center [226, 413] width 74 height 9
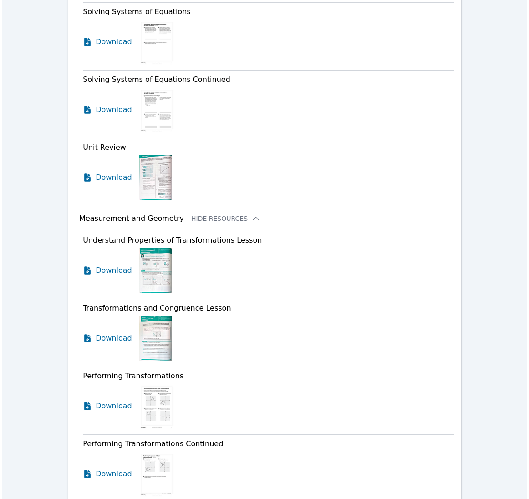
scroll to position [2167, 0]
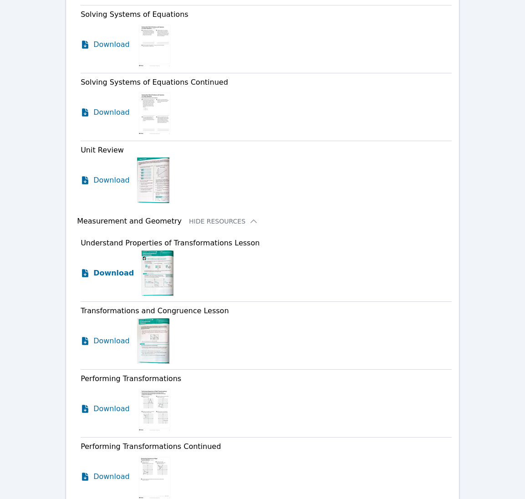
click at [113, 271] on span "Download" at bounding box center [113, 273] width 41 height 11
